Goal: Task Accomplishment & Management: Use online tool/utility

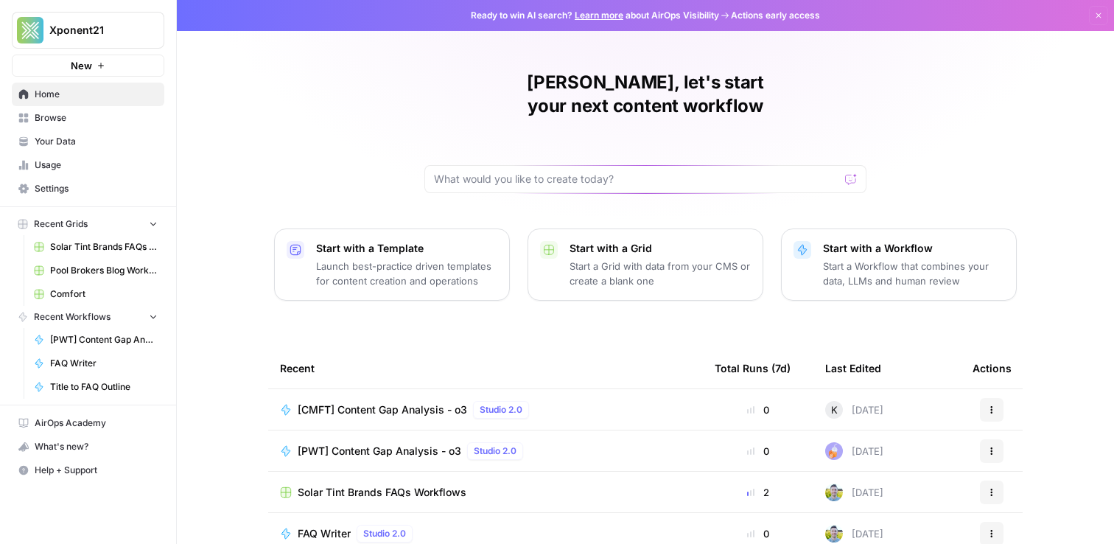
click at [53, 120] on span "Browse" at bounding box center [96, 117] width 123 height 13
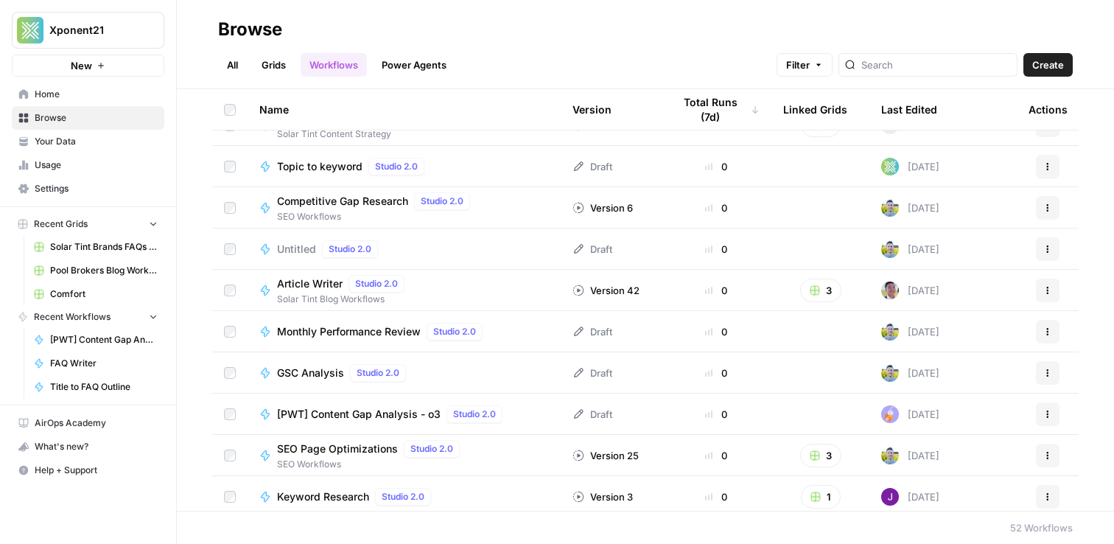
scroll to position [274, 0]
click at [378, 414] on span "[PWT] Content Gap Analysis - o3" at bounding box center [359, 413] width 164 height 15
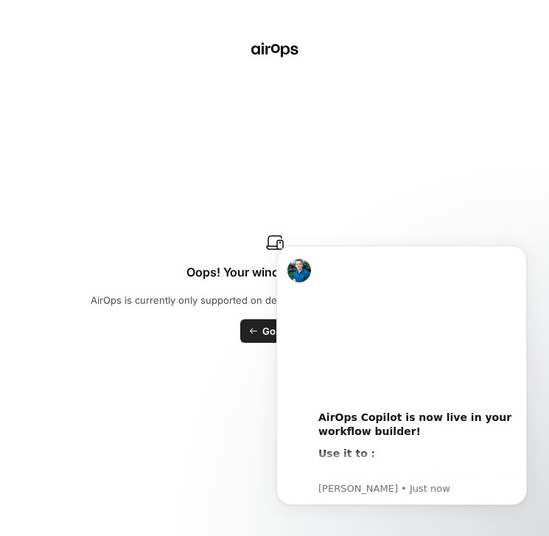
click at [343, 189] on div "Oops! Your window is too small AirOps is currently only supported on desktop de…" at bounding box center [274, 268] width 549 height 536
click at [283, 313] on div "00:00 AirOps Copilot is now live in your workflow builder! Use it to : Improve,…" at bounding box center [401, 374] width 251 height 259
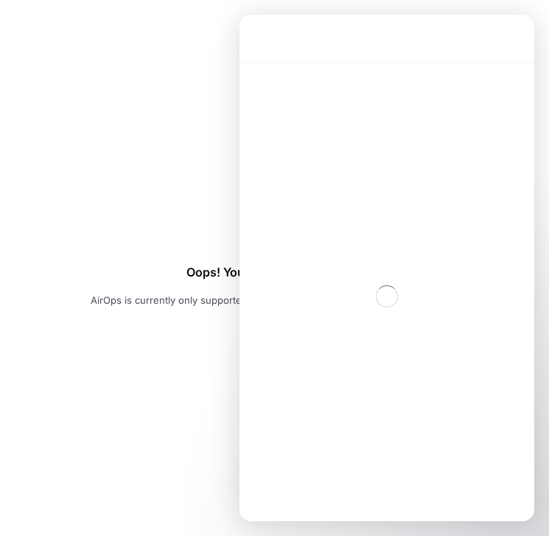
scroll to position [57, 0]
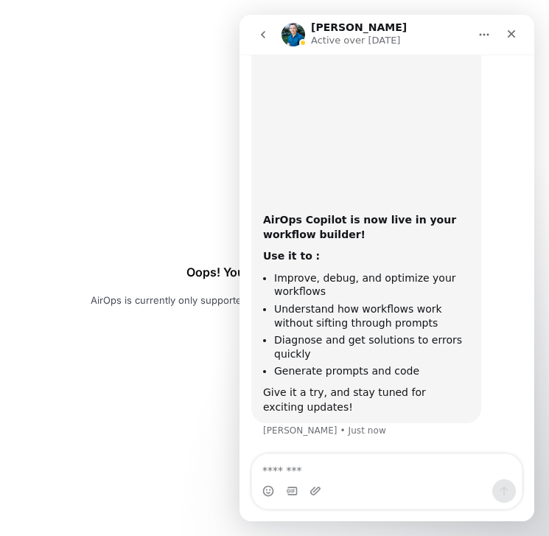
click at [199, 359] on div "Oops! Your window is too small AirOps is currently only supported on desktop de…" at bounding box center [274, 268] width 549 height 536
click at [510, 31] on icon "Close" at bounding box center [512, 34] width 12 height 12
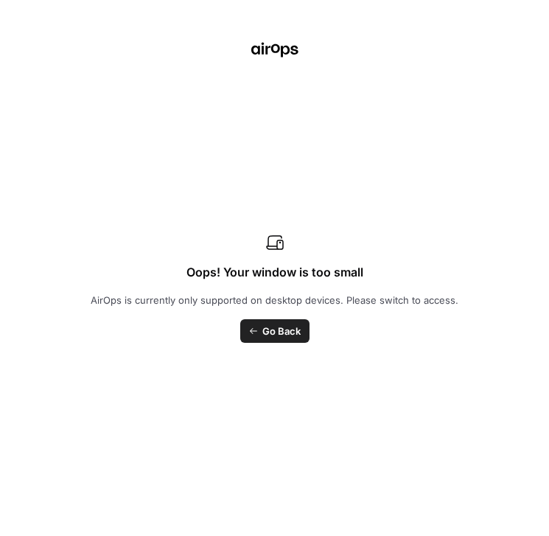
click at [292, 330] on span "Go Back" at bounding box center [281, 331] width 38 height 15
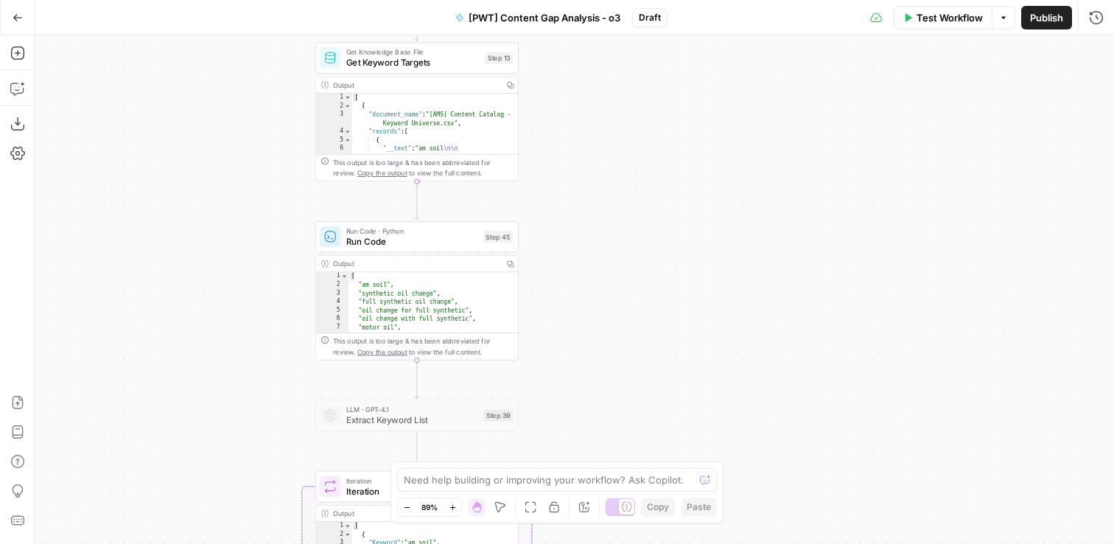
scroll to position [49, 0]
